Goal: Task Accomplishment & Management: Use online tool/utility

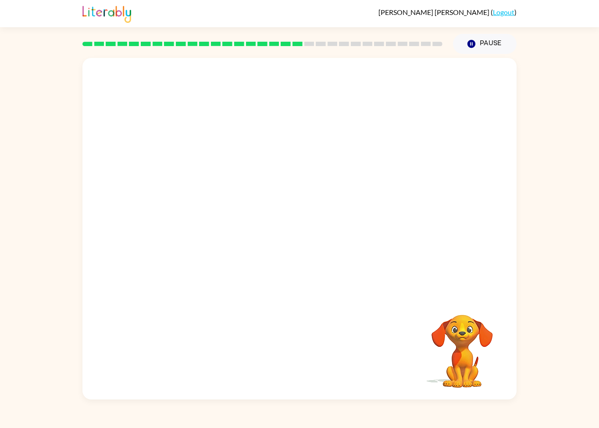
click at [337, 143] on video "Your browser must support playing .mp4 files to use Literably. Please try using…" at bounding box center [299, 177] width 434 height 238
click at [132, 226] on video "Your browser must support playing .mp4 files to use Literably. Please try using…" at bounding box center [299, 177] width 434 height 238
click at [287, 244] on div at bounding box center [300, 233] width 56 height 32
click at [309, 222] on div at bounding box center [300, 233] width 56 height 32
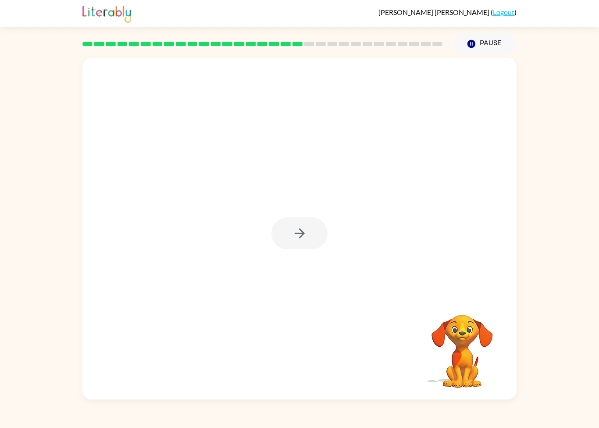
click at [296, 233] on div at bounding box center [300, 233] width 56 height 32
click at [315, 247] on div at bounding box center [300, 233] width 56 height 32
click at [316, 241] on button "button" at bounding box center [300, 233] width 56 height 32
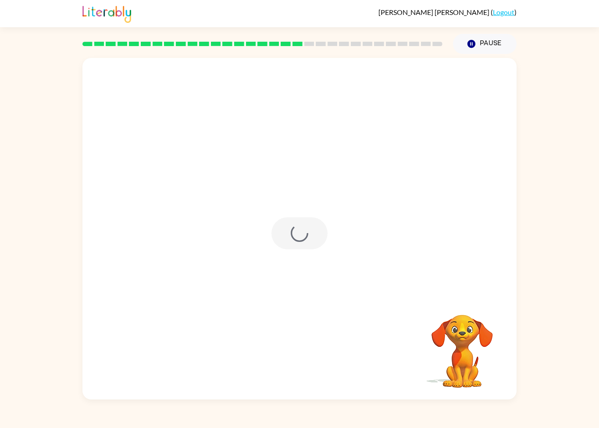
click at [316, 241] on div at bounding box center [300, 233] width 56 height 32
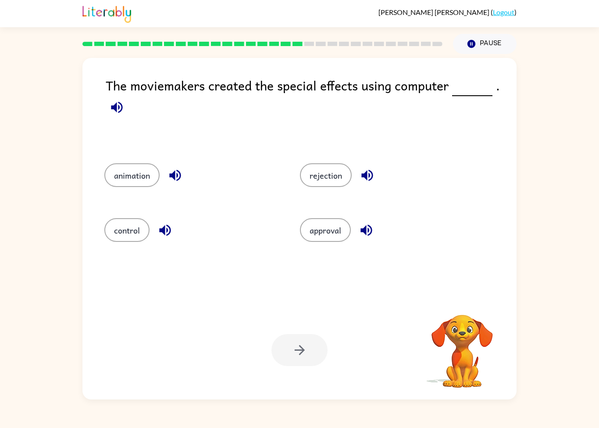
click at [312, 242] on button "approval" at bounding box center [325, 230] width 51 height 24
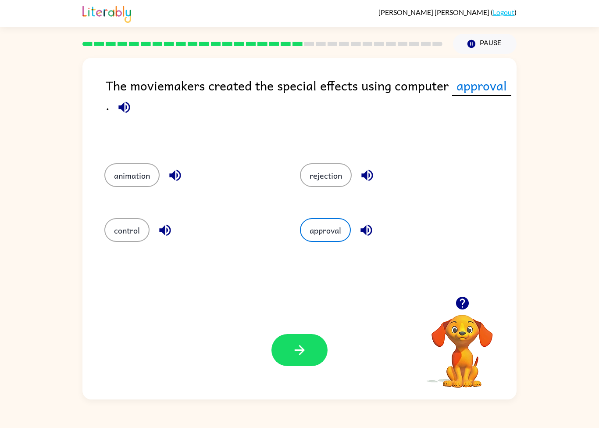
click at [138, 168] on button "animation" at bounding box center [131, 175] width 55 height 24
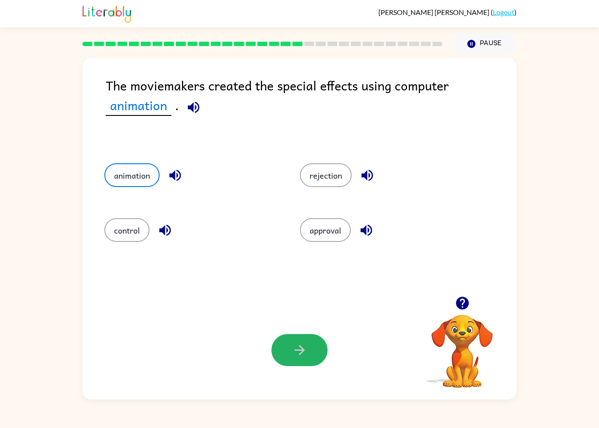
click at [288, 352] on button "button" at bounding box center [300, 350] width 56 height 32
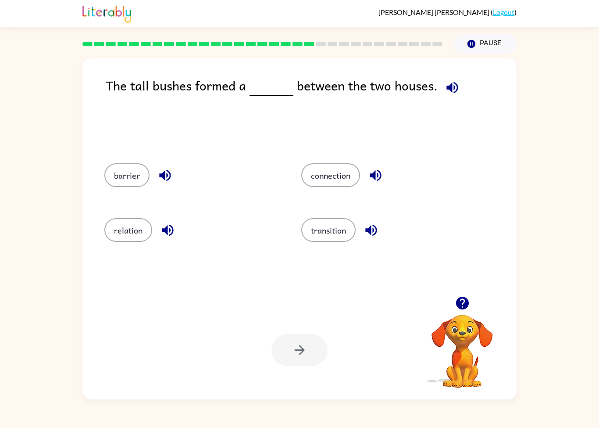
click at [133, 181] on button "barrier" at bounding box center [126, 175] width 45 height 24
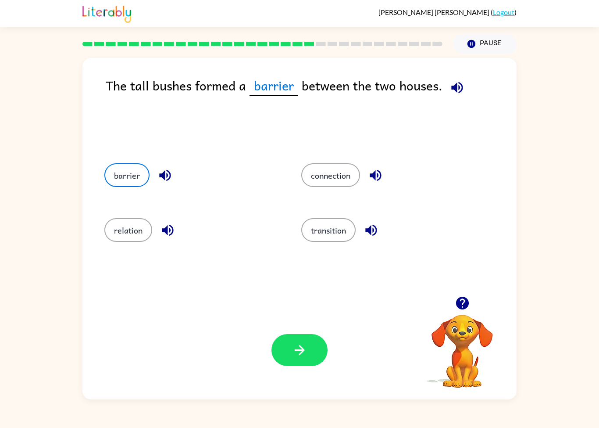
click at [287, 376] on div "Your browser must support playing .mp4 files to use Literably. Please try using…" at bounding box center [299, 350] width 434 height 99
click at [295, 365] on button "button" at bounding box center [300, 350] width 56 height 32
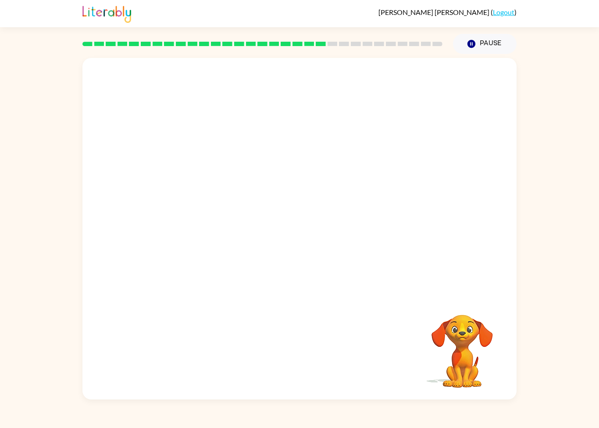
click at [469, 369] on video "Your browser must support playing .mp4 files to use Literably. Please try using…" at bounding box center [463, 345] width 88 height 88
click at [178, 186] on video "Your browser must support playing .mp4 files to use Literably. Please try using…" at bounding box center [299, 177] width 434 height 238
click at [293, 254] on div at bounding box center [299, 228] width 434 height 341
click at [303, 233] on icon "button" at bounding box center [299, 233] width 10 height 10
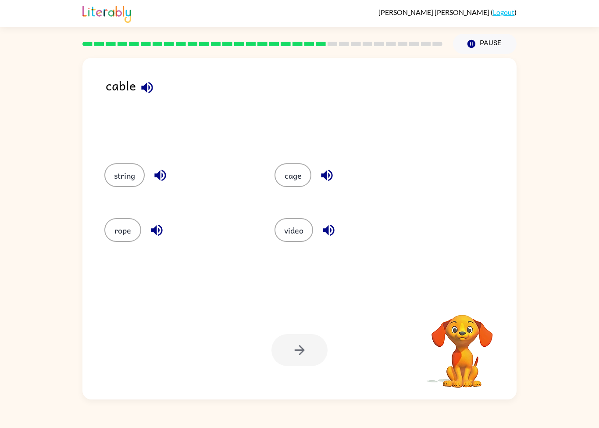
click at [129, 231] on button "rope" at bounding box center [122, 230] width 37 height 24
click at [125, 176] on button "string" at bounding box center [124, 175] width 40 height 24
click at [285, 182] on button "cage" at bounding box center [293, 175] width 37 height 24
click at [126, 176] on button "string" at bounding box center [124, 175] width 40 height 24
click at [123, 225] on button "rope" at bounding box center [122, 230] width 37 height 24
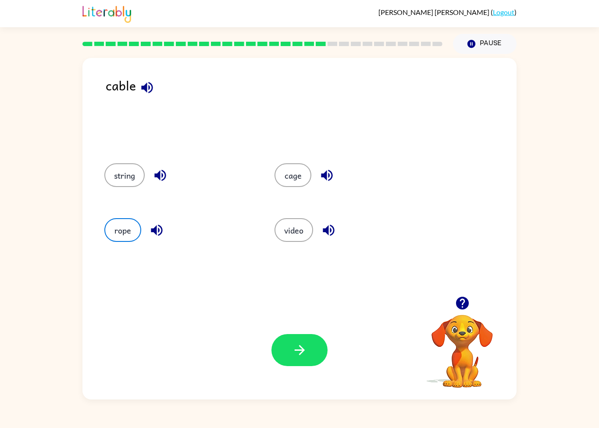
click at [129, 179] on button "string" at bounding box center [124, 175] width 40 height 24
click at [132, 236] on button "rope" at bounding box center [122, 230] width 37 height 24
click at [266, 362] on div "Your browser must support playing .mp4 files to use Literably. Please try using…" at bounding box center [299, 350] width 434 height 99
click at [122, 169] on button "string" at bounding box center [124, 175] width 40 height 24
click at [123, 227] on button "rope" at bounding box center [122, 230] width 37 height 24
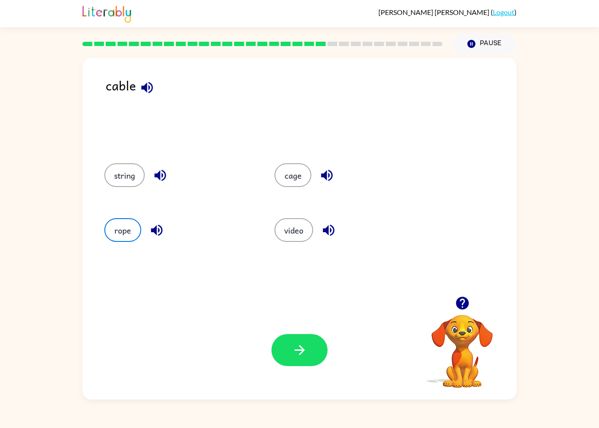
click at [296, 363] on button "button" at bounding box center [300, 350] width 56 height 32
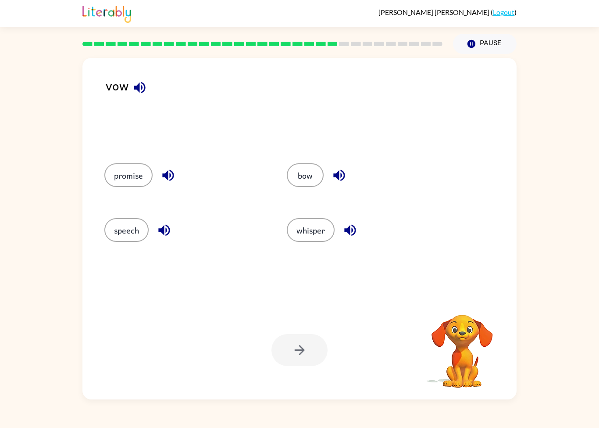
click at [307, 175] on button "bow" at bounding box center [305, 175] width 37 height 24
click at [287, 371] on div "Your browser must support playing .mp4 files to use Literably. Please try using…" at bounding box center [299, 350] width 434 height 99
click at [300, 347] on icon "button" at bounding box center [299, 349] width 15 height 15
click at [310, 241] on button "discuss" at bounding box center [312, 230] width 45 height 24
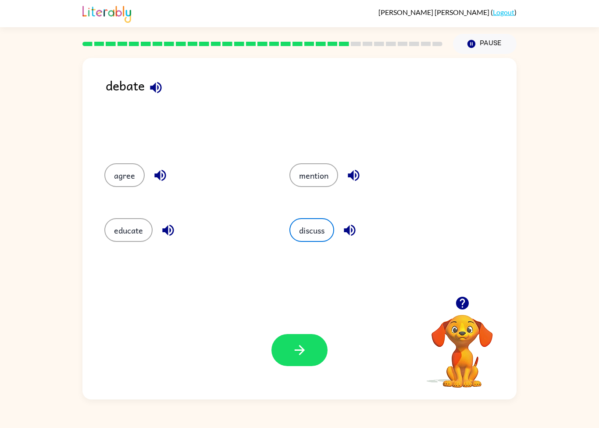
click at [296, 338] on button "button" at bounding box center [300, 350] width 56 height 32
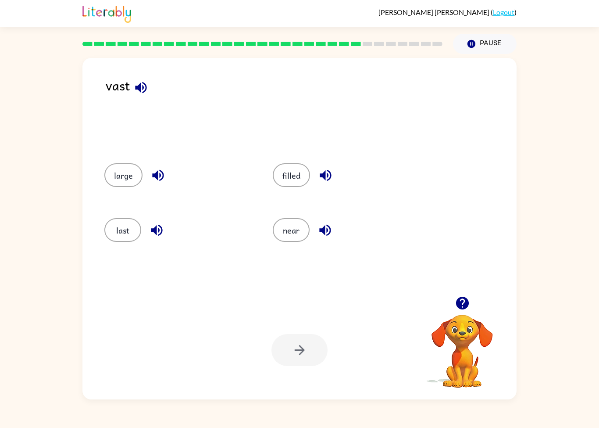
click at [125, 185] on button "large" at bounding box center [123, 175] width 38 height 24
click at [337, 381] on div "Your browser must support playing .mp4 files to use Literably. Please try using…" at bounding box center [299, 350] width 434 height 99
click at [303, 359] on button "button" at bounding box center [300, 350] width 56 height 32
click at [301, 227] on button "wish" at bounding box center [294, 230] width 37 height 24
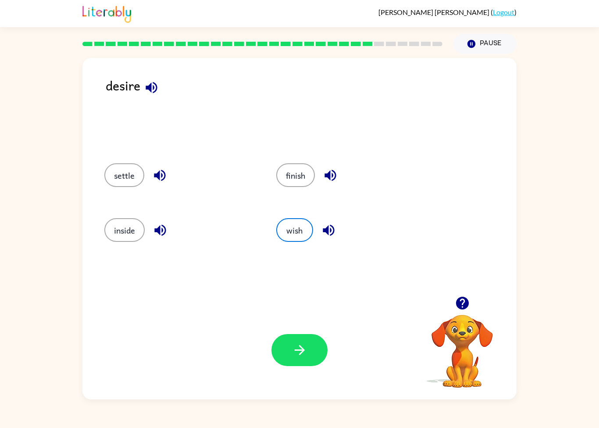
click at [273, 366] on div "Your browser must support playing .mp4 files to use Literably. Please try using…" at bounding box center [299, 350] width 434 height 99
click at [304, 342] on button "button" at bounding box center [300, 350] width 56 height 32
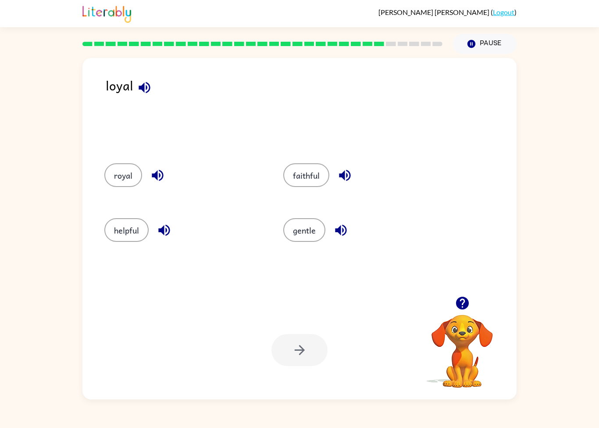
click at [306, 167] on button "faithful" at bounding box center [306, 175] width 46 height 24
click at [316, 364] on button "button" at bounding box center [300, 350] width 56 height 32
click at [300, 237] on button "next" at bounding box center [297, 230] width 37 height 24
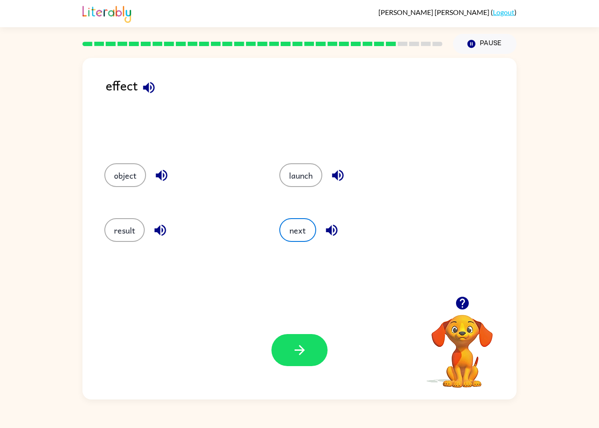
click at [290, 366] on button "button" at bounding box center [300, 350] width 56 height 32
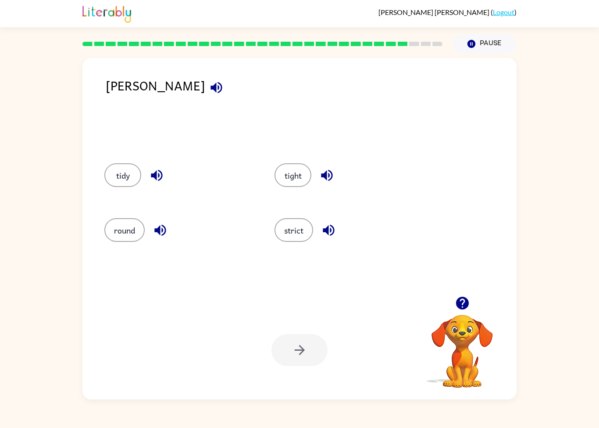
click at [297, 215] on div "strict" at bounding box center [343, 228] width 170 height 55
click at [297, 214] on div "strict" at bounding box center [343, 228] width 170 height 55
click at [298, 224] on button "strict" at bounding box center [294, 230] width 39 height 24
click at [281, 365] on button "button" at bounding box center [300, 350] width 56 height 32
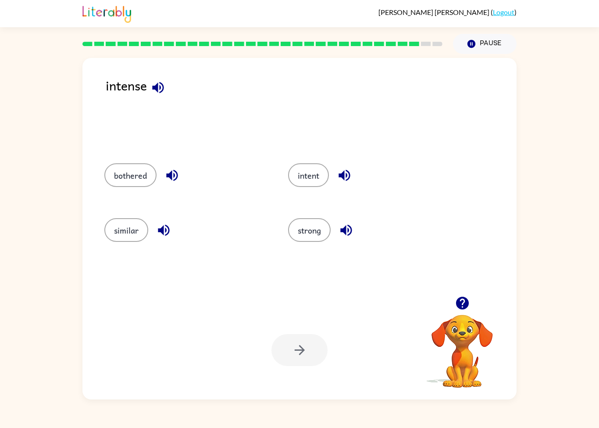
click at [315, 235] on button "strong" at bounding box center [309, 230] width 43 height 24
click at [299, 353] on icon "button" at bounding box center [299, 349] width 15 height 15
click at [302, 235] on button "task" at bounding box center [308, 230] width 37 height 24
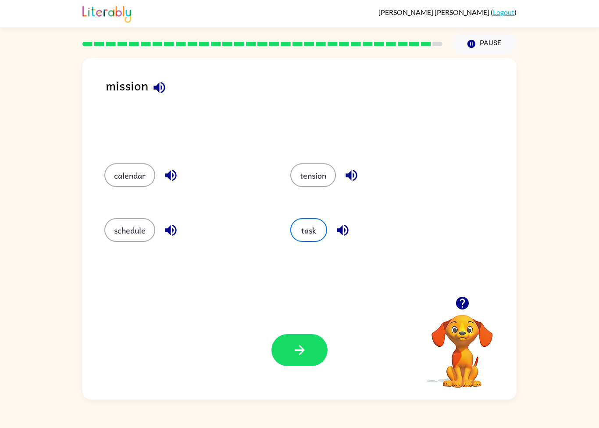
click at [283, 355] on button "button" at bounding box center [300, 350] width 56 height 32
